Goal: Transaction & Acquisition: Book appointment/travel/reservation

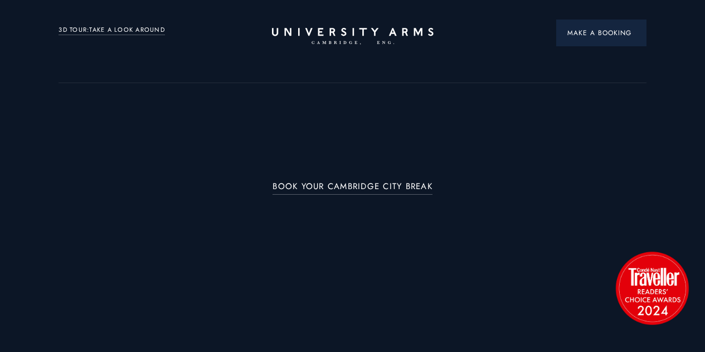
click at [586, 35] on span "Make a Booking" at bounding box center [601, 33] width 68 height 10
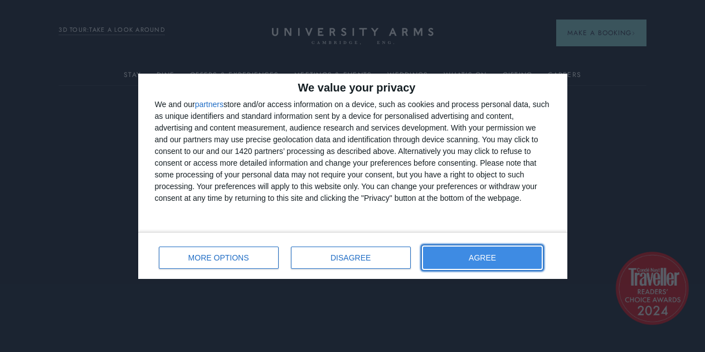
click at [460, 264] on button "AGREE" at bounding box center [482, 257] width 119 height 22
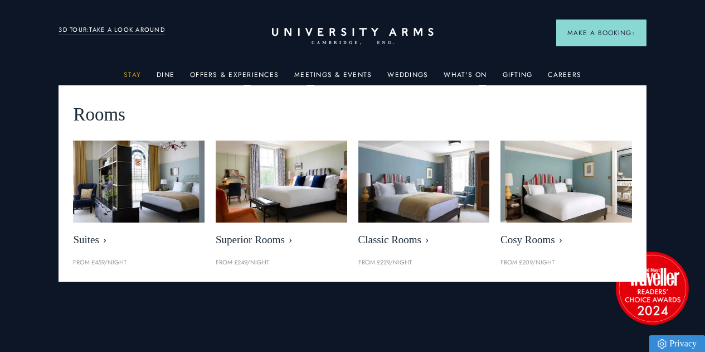
click at [131, 77] on link "Stay" at bounding box center [132, 78] width 17 height 14
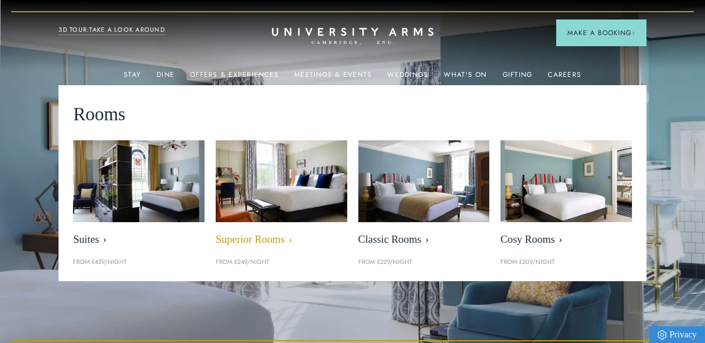
click at [251, 242] on span "Superior Rooms" at bounding box center [281, 239] width 131 height 13
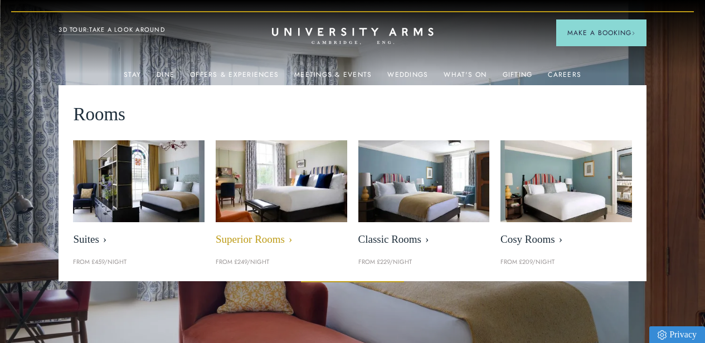
click at [252, 243] on span "Superior Rooms" at bounding box center [281, 239] width 131 height 13
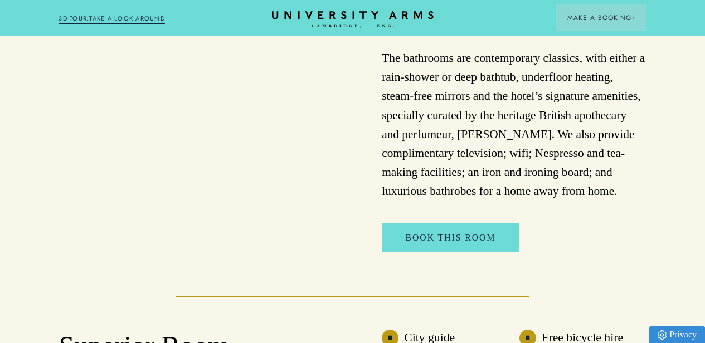
scroll to position [601, 0]
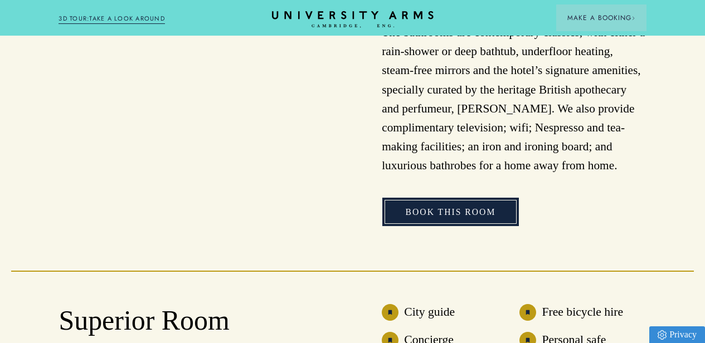
click at [464, 226] on link "Book This Room" at bounding box center [450, 212] width 137 height 28
